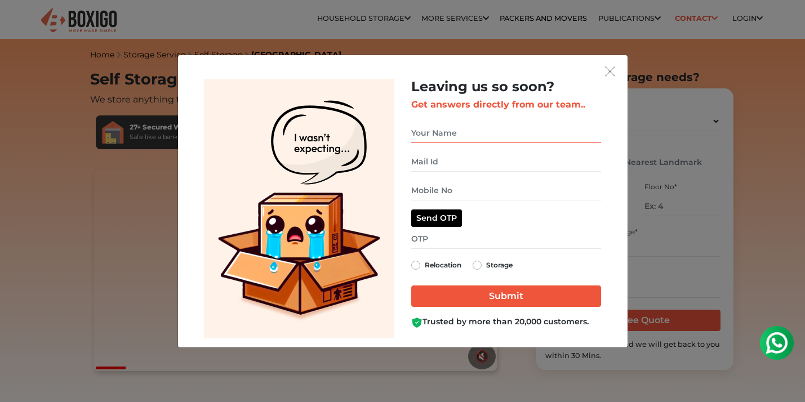
click at [455, 130] on input "get free quote dialog" at bounding box center [506, 133] width 190 height 20
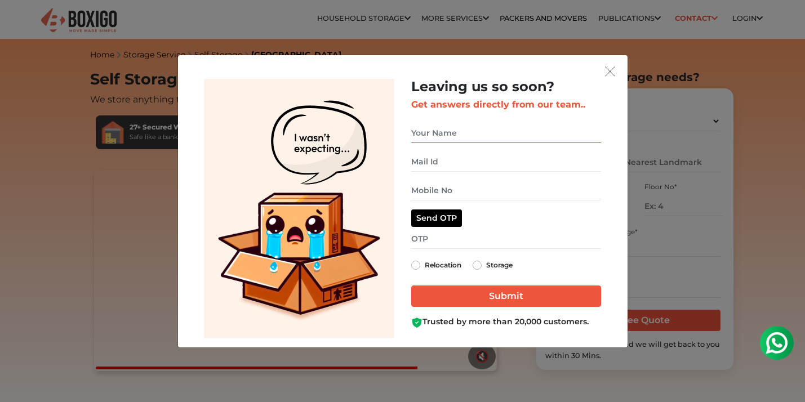
click at [441, 133] on input "get free quote dialog" at bounding box center [506, 133] width 190 height 20
type input "raghavendra"
click at [441, 163] on input "get free quote dialog" at bounding box center [506, 162] width 190 height 20
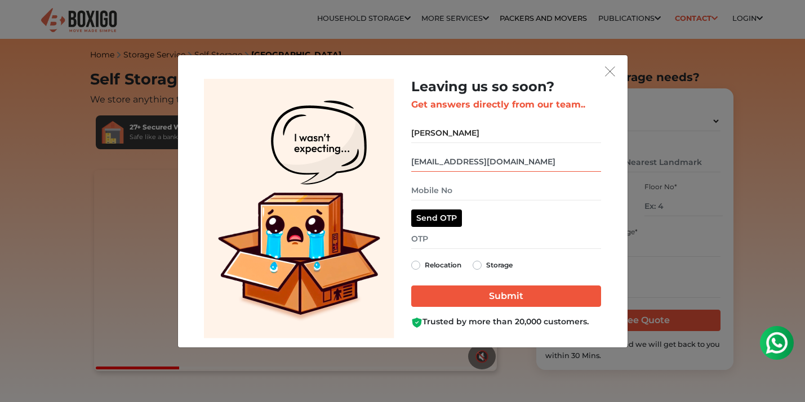
type input "raghavendrav444@gmail.com"
click at [440, 190] on input "get free quote dialog" at bounding box center [506, 191] width 190 height 20
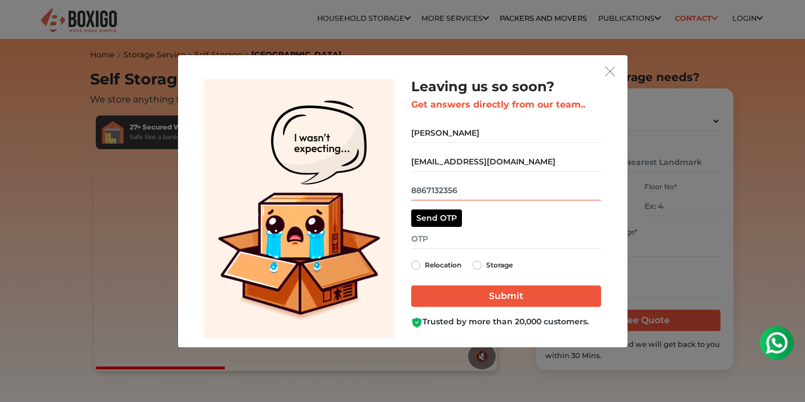
type input "8867132356"
click at [429, 235] on input "get free quote dialog" at bounding box center [506, 239] width 190 height 20
click at [430, 215] on button "Send OTP" at bounding box center [436, 218] width 51 height 17
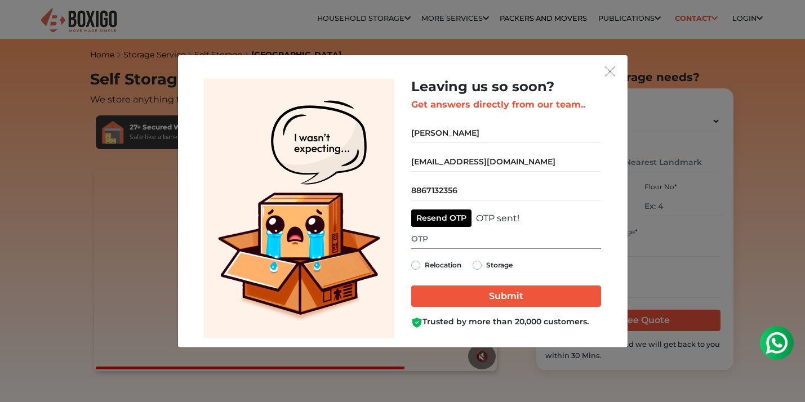
click at [441, 241] on input "get free quote dialog" at bounding box center [506, 239] width 190 height 20
type input "7561"
click at [486, 267] on label "Storage" at bounding box center [499, 266] width 26 height 14
click at [474, 267] on input "Storage" at bounding box center [477, 264] width 9 height 11
radio input "true"
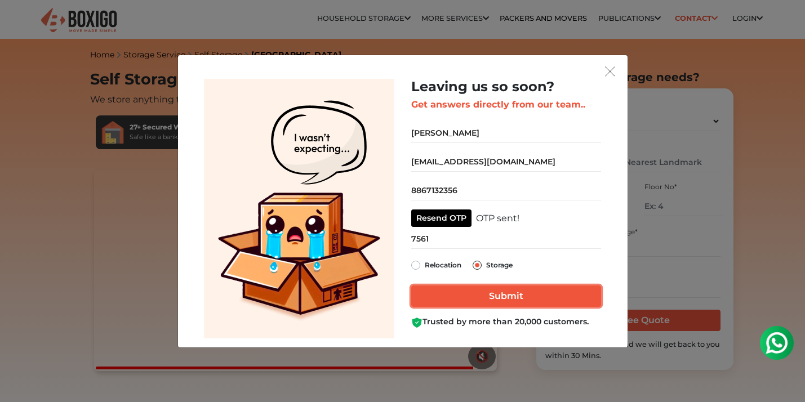
click at [481, 292] on input "Submit" at bounding box center [506, 296] width 190 height 21
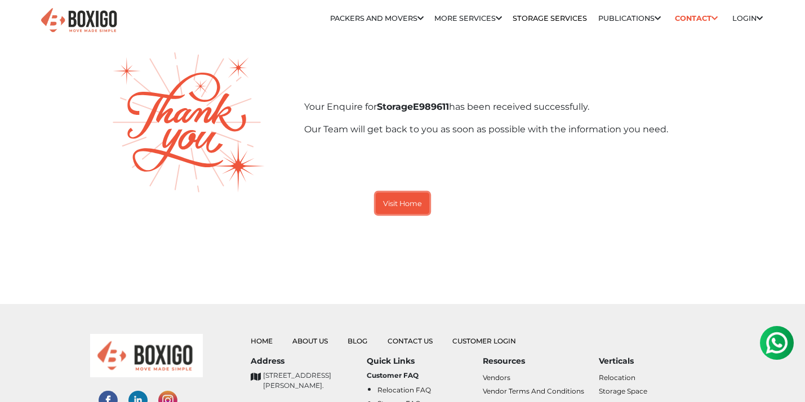
click at [406, 197] on button "Visit Home" at bounding box center [403, 203] width 54 height 21
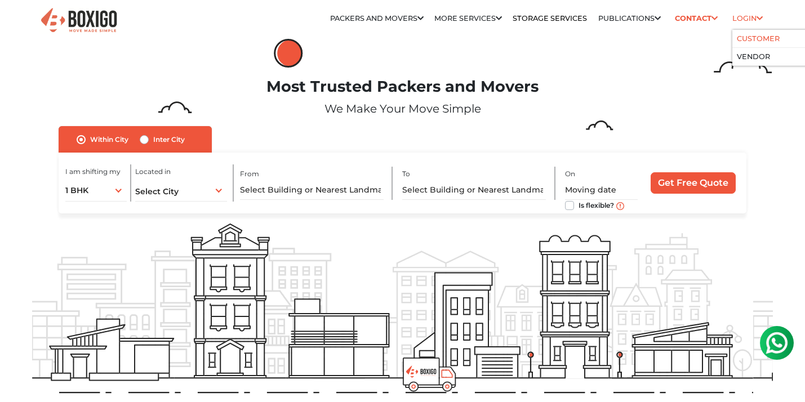
click at [748, 34] on li "Customer" at bounding box center [786, 39] width 108 height 18
click at [746, 39] on link "Customer" at bounding box center [758, 38] width 43 height 8
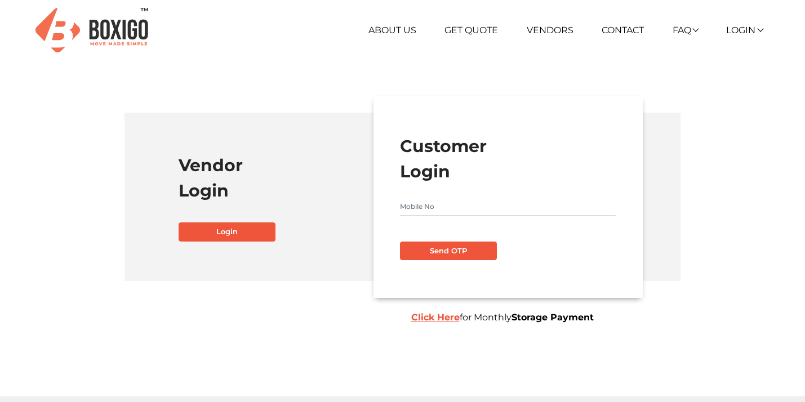
click at [435, 206] on input "text" at bounding box center [507, 207] width 215 height 18
type input "8867132356"
click at [448, 252] on button "Send OTP" at bounding box center [448, 251] width 97 height 19
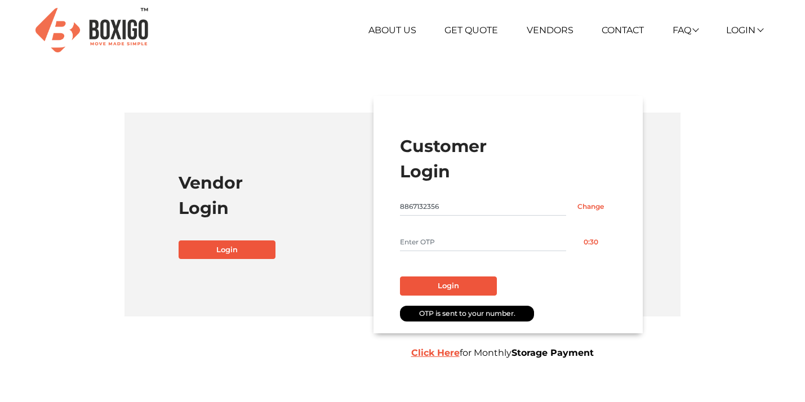
click at [444, 248] on input "text" at bounding box center [483, 242] width 166 height 18
type input "2490"
click at [453, 287] on button "Login" at bounding box center [448, 286] width 97 height 19
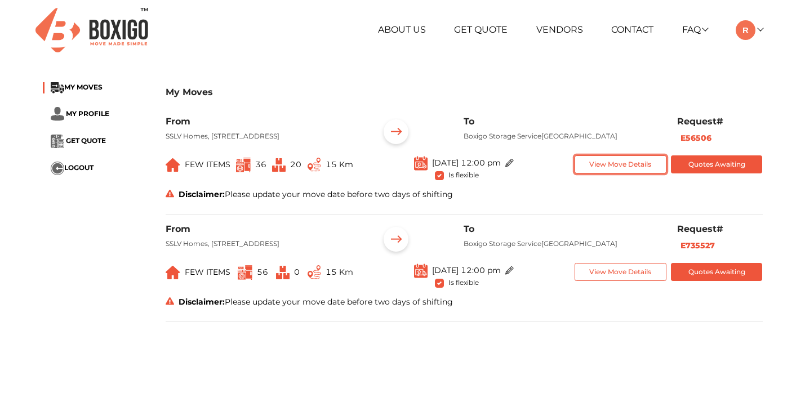
click at [598, 174] on button "View Move Details" at bounding box center [621, 164] width 92 height 19
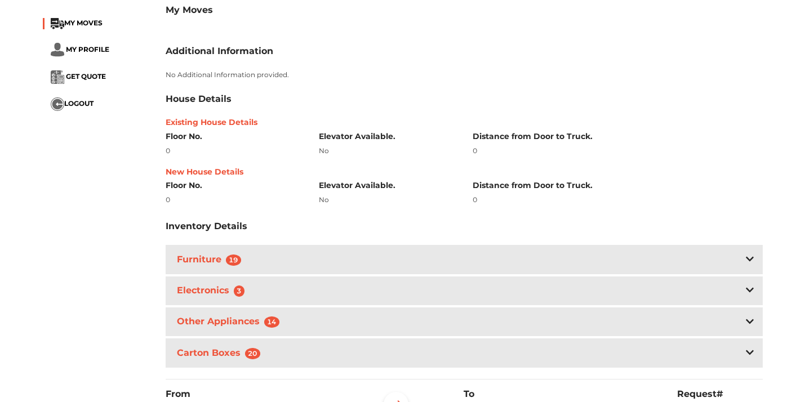
scroll to position [214, 0]
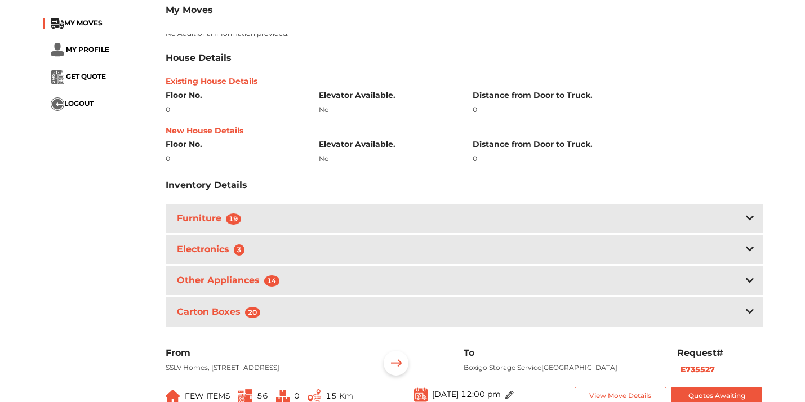
click at [405, 230] on div "Furniture 19" at bounding box center [464, 218] width 597 height 29
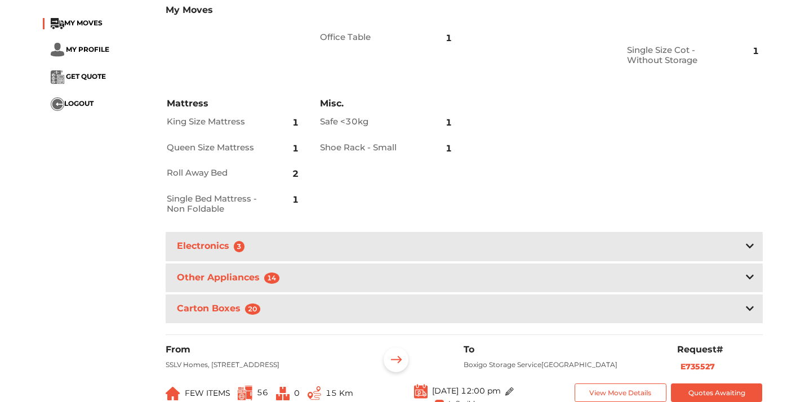
scroll to position [542, 0]
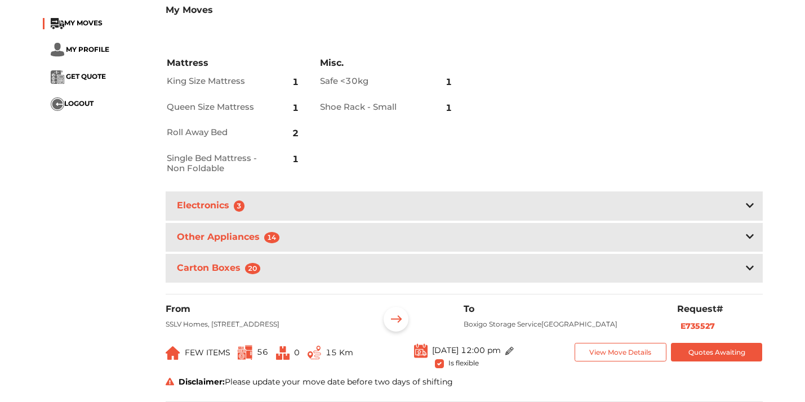
click at [388, 220] on div "Electronics 3" at bounding box center [464, 206] width 597 height 29
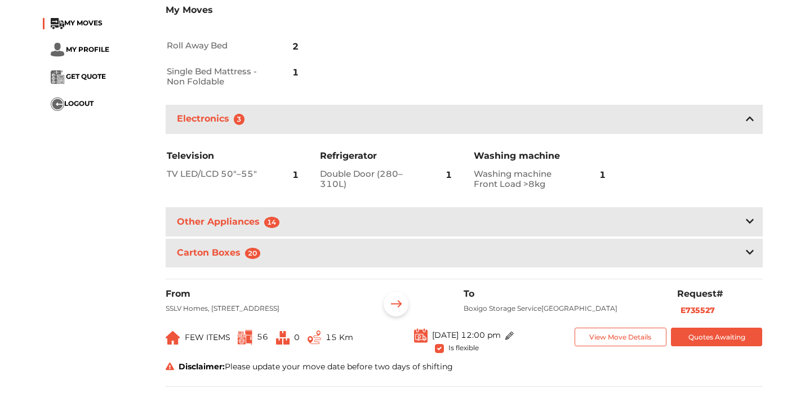
scroll to position [653, 0]
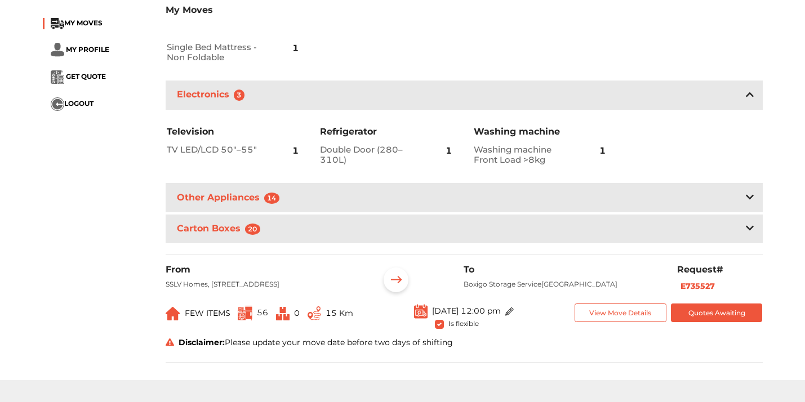
click at [379, 212] on div "Other Appliances 14" at bounding box center [464, 197] width 597 height 29
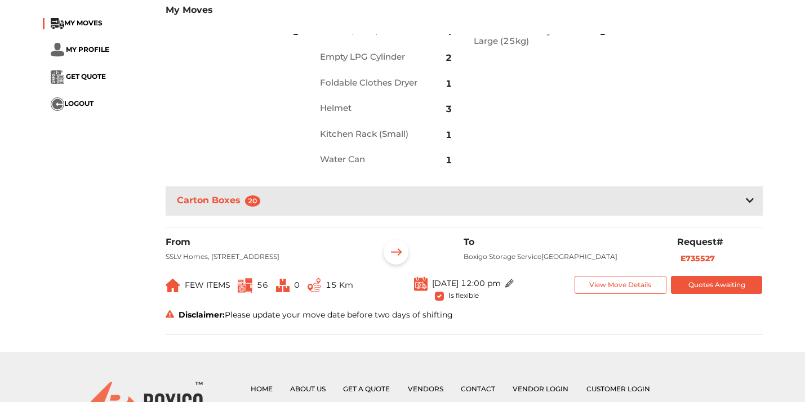
scroll to position [894, 0]
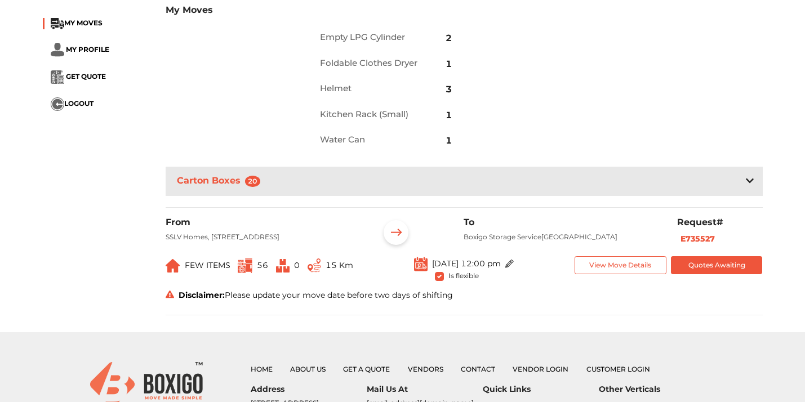
click at [364, 195] on div "Carton Boxes 20" at bounding box center [464, 181] width 597 height 29
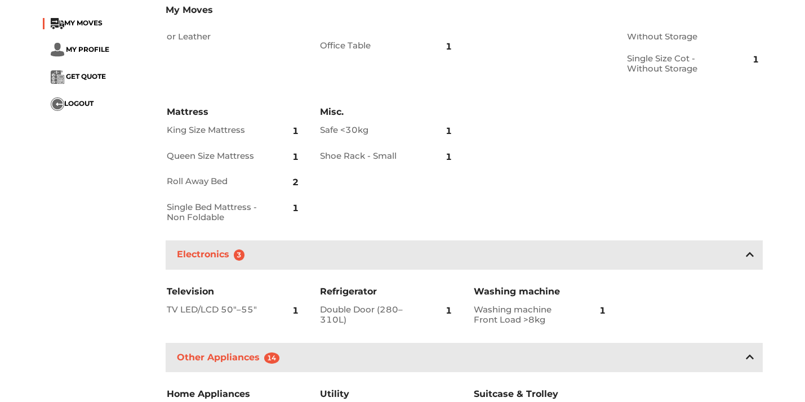
scroll to position [483, 0]
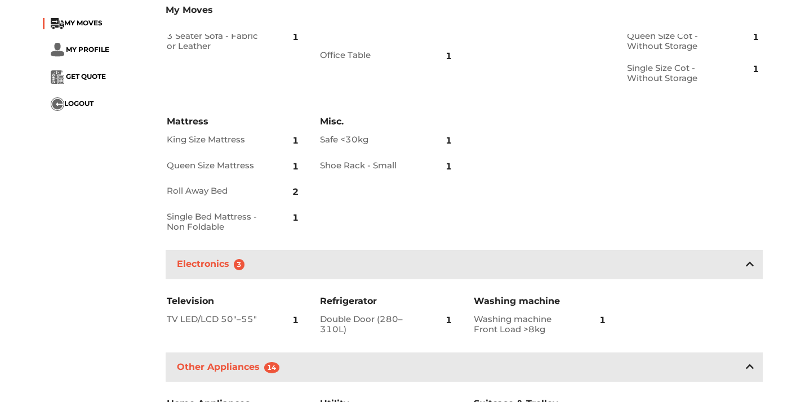
click at [352, 171] on h2 "Shoe Rack - Small" at bounding box center [370, 166] width 100 height 10
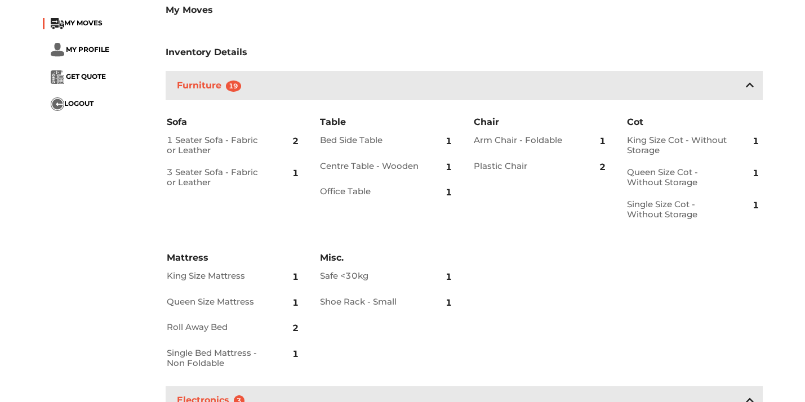
scroll to position [294, 0]
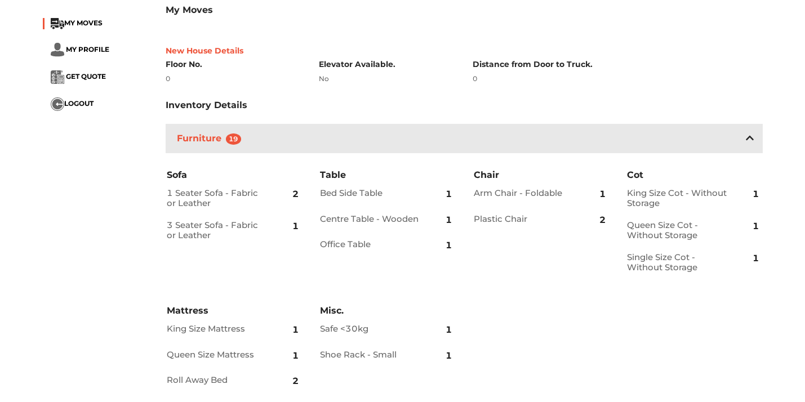
click at [335, 153] on div "Furniture 19" at bounding box center [464, 138] width 597 height 29
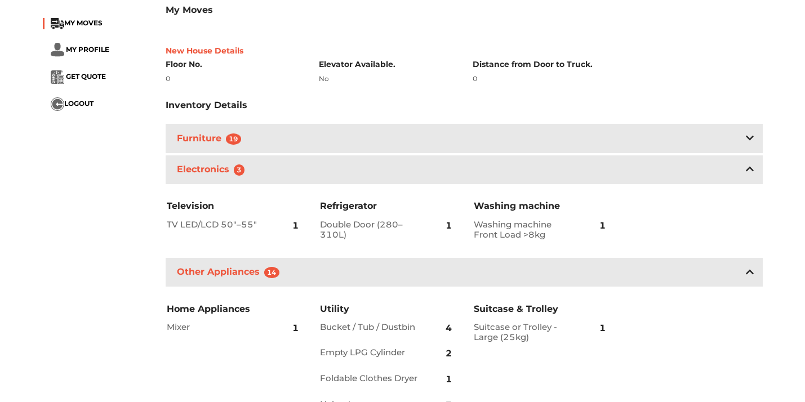
click at [341, 184] on div "Electronics 3" at bounding box center [464, 169] width 597 height 29
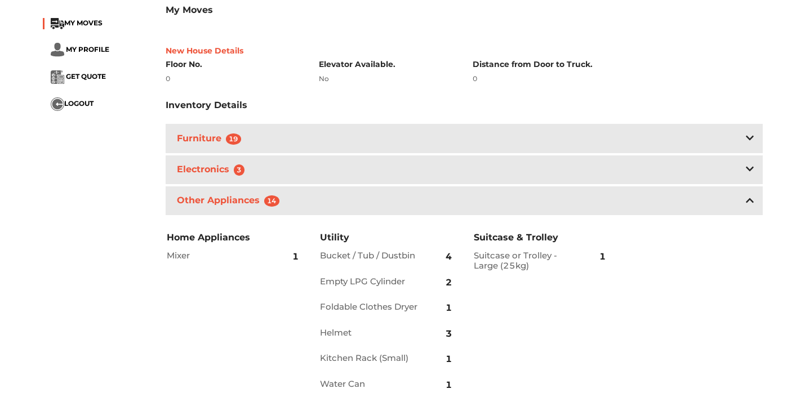
click at [337, 215] on div "Other Appliances 14" at bounding box center [464, 200] width 597 height 29
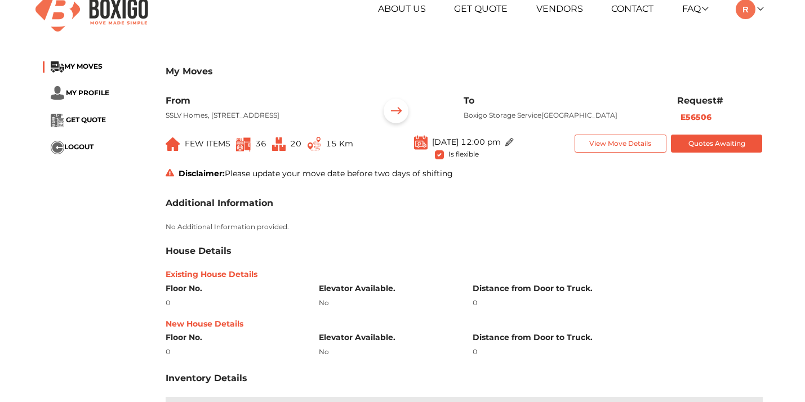
scroll to position [0, 0]
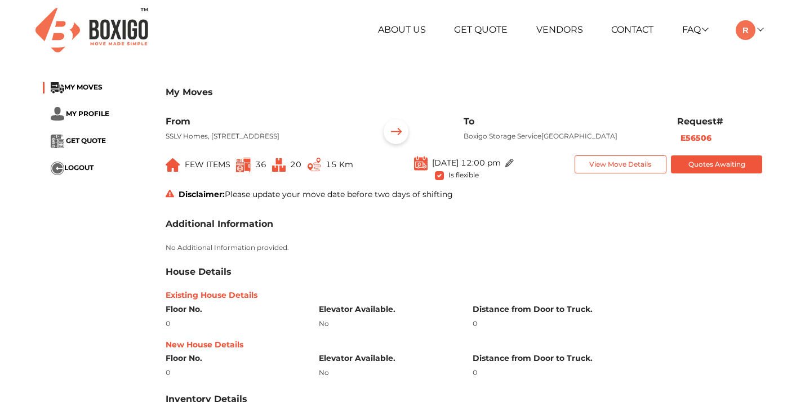
click at [278, 172] on img at bounding box center [279, 165] width 14 height 14
click at [272, 201] on div "Disclaimer: Please update your move date before two days of shifting" at bounding box center [464, 195] width 614 height 12
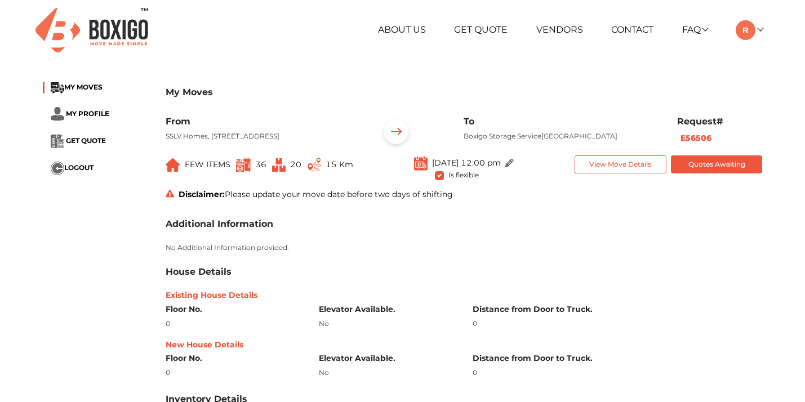
click at [272, 201] on div "Disclaimer: Please update your move date before two days of shifting" at bounding box center [464, 195] width 614 height 12
click at [243, 229] on h3 "Additional Information" at bounding box center [220, 224] width 108 height 11
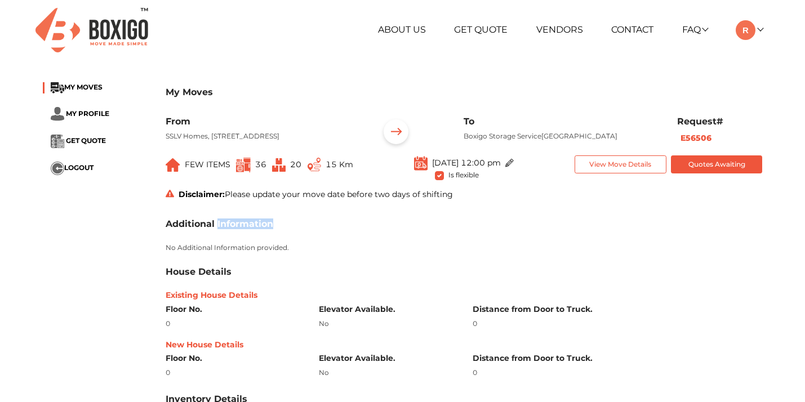
click at [243, 229] on h3 "Additional Information" at bounding box center [220, 224] width 108 height 11
click at [238, 253] on p "No Additional Information provided." at bounding box center [464, 248] width 597 height 10
click at [256, 277] on div "Additional Information No Additional Information provided. House Details Existi…" at bounding box center [464, 410] width 614 height 410
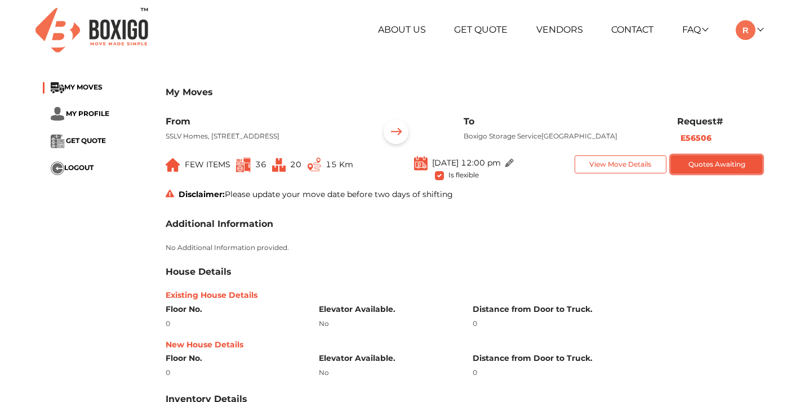
click at [713, 174] on button "Quotes Awaiting" at bounding box center [717, 164] width 92 height 19
click at [689, 141] on b "E56506" at bounding box center [696, 138] width 31 height 10
